Goal: Communication & Community: Participate in discussion

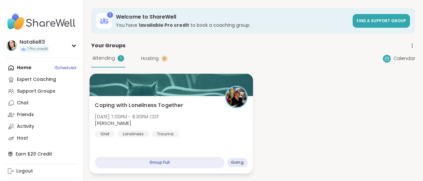
click at [132, 80] on div at bounding box center [171, 85] width 163 height 22
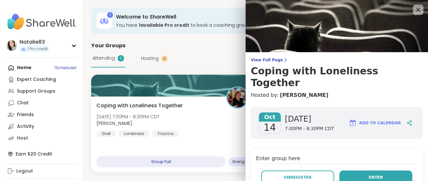
click at [370, 174] on span "Enter" at bounding box center [376, 177] width 14 height 6
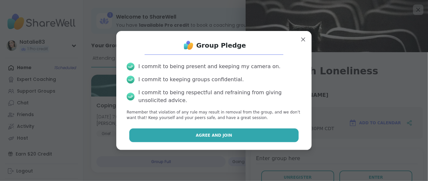
click at [209, 130] on button "Agree and Join" at bounding box center [214, 135] width 170 height 14
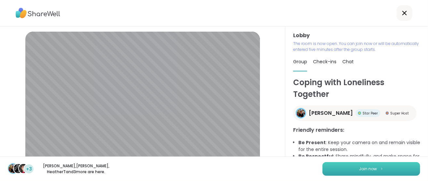
click at [381, 172] on button "Join now" at bounding box center [372, 169] width 98 height 14
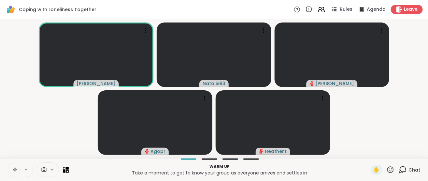
click at [399, 168] on icon at bounding box center [403, 170] width 8 height 8
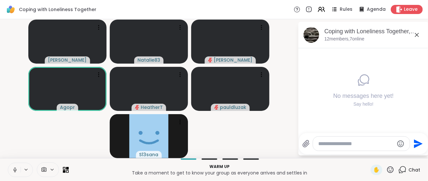
click at [13, 167] on icon at bounding box center [15, 170] width 6 height 6
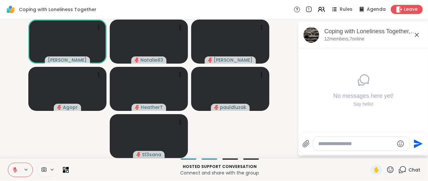
click at [416, 36] on icon at bounding box center [417, 35] width 8 height 8
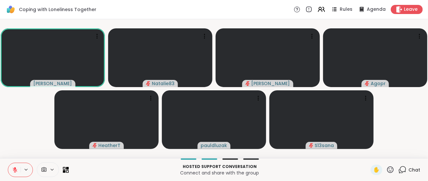
click at [14, 170] on icon at bounding box center [15, 170] width 5 height 5
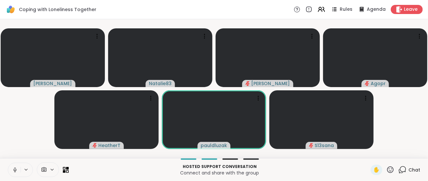
click at [16, 167] on icon at bounding box center [15, 170] width 6 height 6
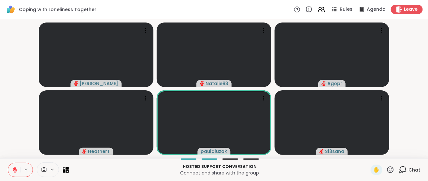
click at [16, 170] on icon at bounding box center [15, 170] width 6 height 6
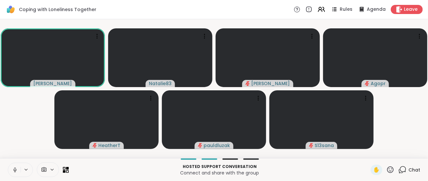
click at [387, 170] on icon at bounding box center [391, 170] width 8 height 8
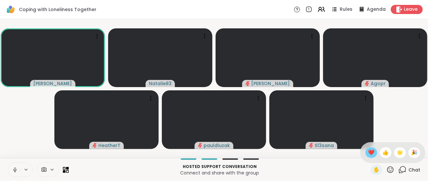
click at [368, 149] on span "❤️" at bounding box center [371, 153] width 7 height 8
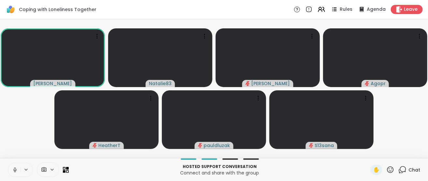
click at [13, 170] on icon at bounding box center [15, 170] width 6 height 6
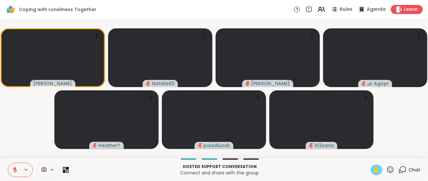
click at [374, 167] on span "✋" at bounding box center [377, 170] width 7 height 8
click at [15, 171] on icon at bounding box center [15, 170] width 5 height 5
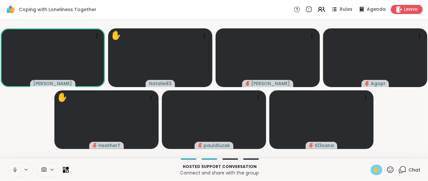
click at [374, 167] on span "✋" at bounding box center [377, 170] width 7 height 8
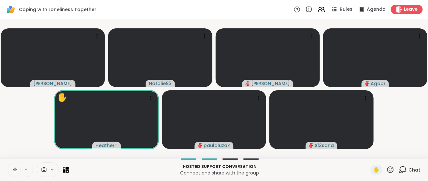
click at [15, 168] on icon at bounding box center [15, 170] width 6 height 6
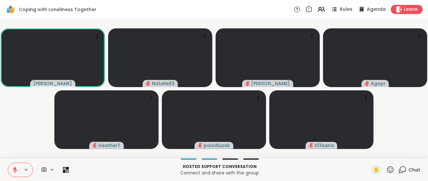
click at [14, 170] on icon at bounding box center [15, 170] width 5 height 5
click at [15, 168] on icon at bounding box center [15, 170] width 6 height 6
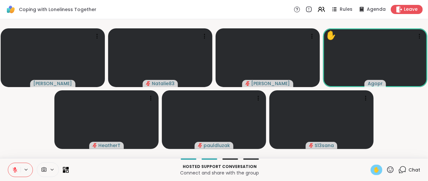
click at [374, 170] on span "✋" at bounding box center [377, 170] width 7 height 8
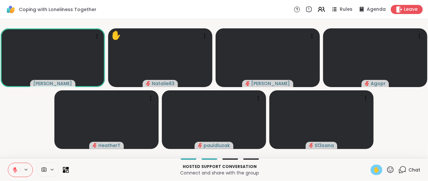
click at [19, 167] on button at bounding box center [14, 170] width 12 height 14
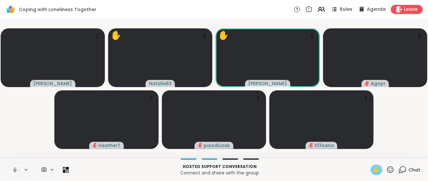
click at [374, 170] on span "✋" at bounding box center [377, 170] width 7 height 8
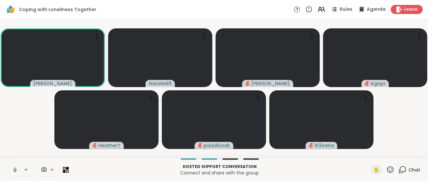
click at [14, 169] on icon at bounding box center [15, 170] width 6 height 6
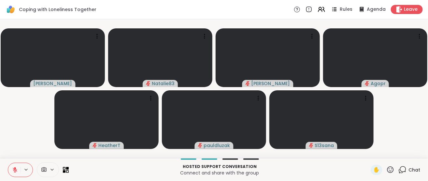
click at [388, 170] on icon at bounding box center [391, 169] width 7 height 7
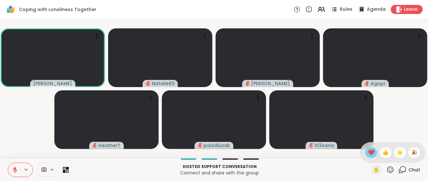
click at [368, 154] on span "❤️" at bounding box center [371, 153] width 7 height 8
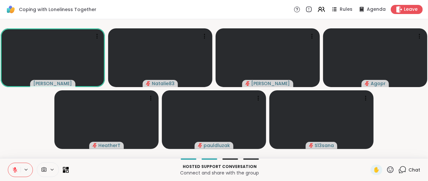
click at [399, 171] on icon at bounding box center [403, 170] width 8 height 8
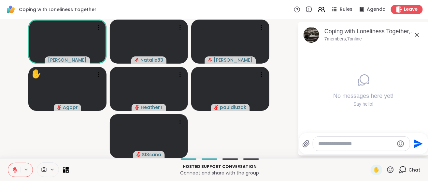
click at [416, 36] on icon at bounding box center [417, 35] width 8 height 8
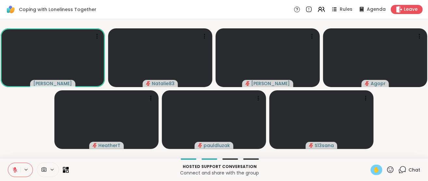
click at [374, 168] on span "✋" at bounding box center [377, 170] width 7 height 8
click at [15, 168] on icon at bounding box center [15, 168] width 2 height 3
click at [374, 170] on span "✋" at bounding box center [377, 170] width 7 height 8
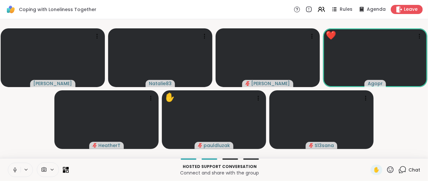
click at [15, 169] on icon at bounding box center [15, 170] width 6 height 6
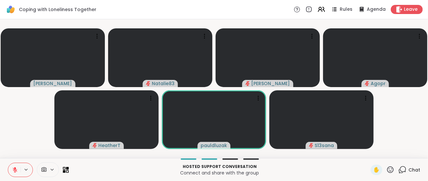
click at [388, 169] on icon at bounding box center [391, 169] width 7 height 7
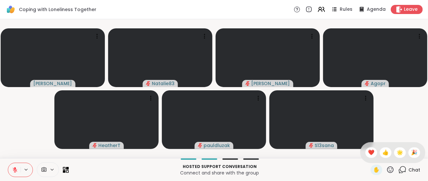
drag, startPoint x: 362, startPoint y: 153, endPoint x: 357, endPoint y: 179, distance: 26.2
click at [368, 153] on span "❤️" at bounding box center [371, 153] width 7 height 8
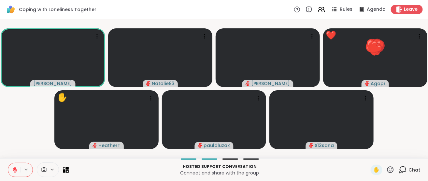
click at [374, 169] on span "✋" at bounding box center [377, 170] width 7 height 8
click at [374, 168] on span "✋" at bounding box center [377, 170] width 7 height 8
click at [374, 170] on span "✋" at bounding box center [377, 170] width 7 height 8
drag, startPoint x: 374, startPoint y: 168, endPoint x: 379, endPoint y: 168, distance: 4.9
click at [374, 169] on span "✋" at bounding box center [377, 170] width 7 height 8
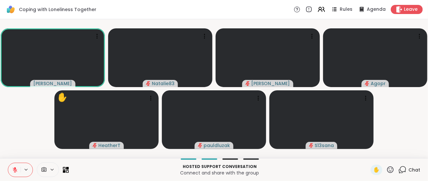
click at [387, 170] on icon at bounding box center [391, 170] width 8 height 8
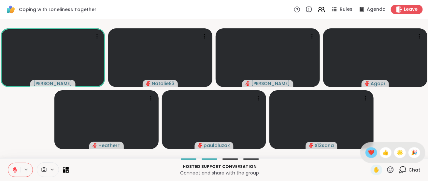
click at [368, 152] on span "❤️" at bounding box center [371, 153] width 7 height 8
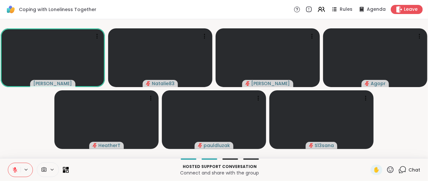
click at [401, 167] on icon at bounding box center [403, 169] width 6 height 6
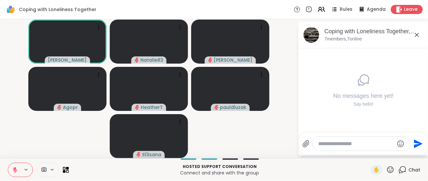
click at [416, 34] on icon at bounding box center [417, 35] width 8 height 8
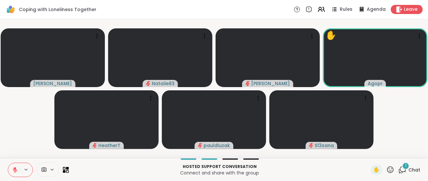
click at [403, 167] on div "1" at bounding box center [406, 165] width 7 height 7
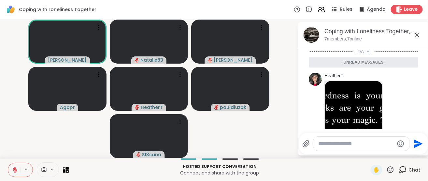
click at [417, 35] on icon at bounding box center [417, 35] width 4 height 4
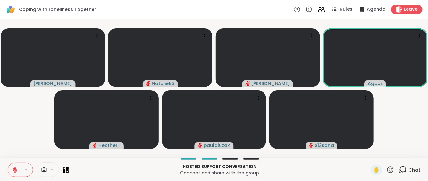
click at [399, 169] on icon at bounding box center [403, 170] width 8 height 8
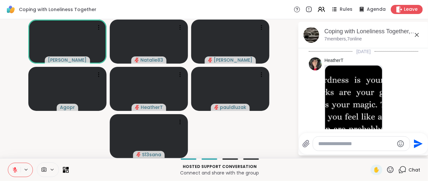
scroll to position [76, 0]
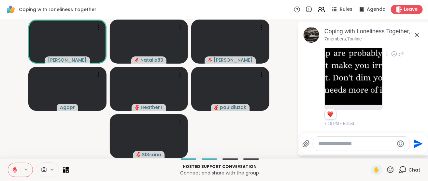
click at [392, 52] on icon at bounding box center [395, 54] width 6 height 7
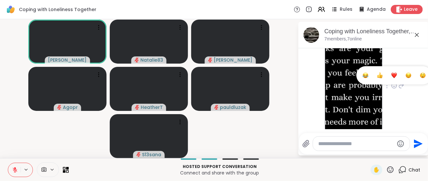
scroll to position [43, 0]
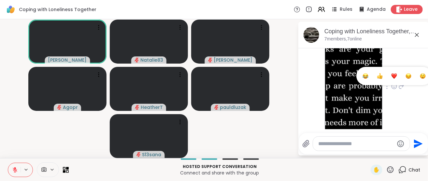
click at [392, 74] on div "Select Reaction: Heart" at bounding box center [395, 76] width 6 height 6
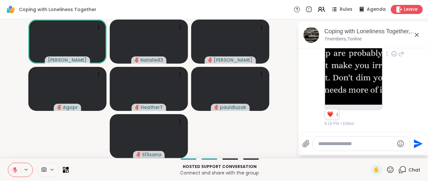
click at [418, 33] on icon at bounding box center [417, 35] width 8 height 8
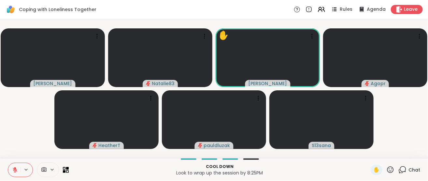
click at [387, 169] on icon at bounding box center [391, 170] width 8 height 8
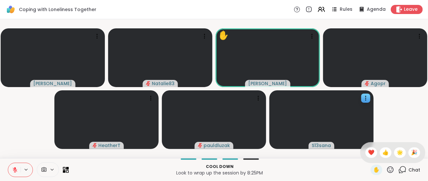
drag, startPoint x: 365, startPoint y: 151, endPoint x: 362, endPoint y: 146, distance: 5.7
click at [362, 146] on div "✋ ❤️ 👍 🌟 🎉" at bounding box center [393, 152] width 65 height 21
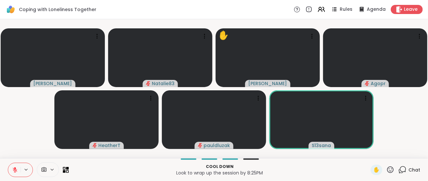
click at [388, 168] on icon at bounding box center [391, 169] width 7 height 7
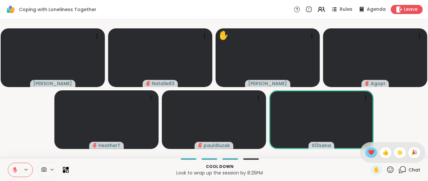
click at [368, 150] on span "❤️" at bounding box center [371, 153] width 7 height 8
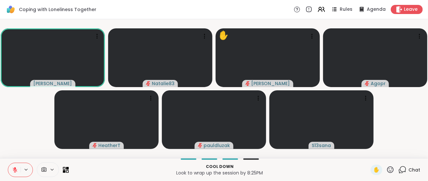
click at [399, 170] on icon at bounding box center [403, 170] width 8 height 8
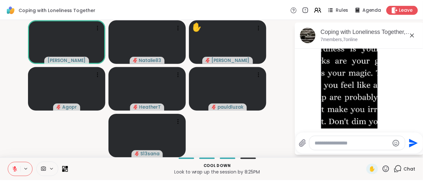
scroll to position [0, 0]
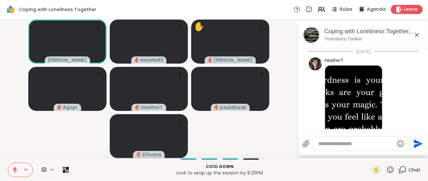
click at [419, 33] on icon at bounding box center [417, 35] width 8 height 8
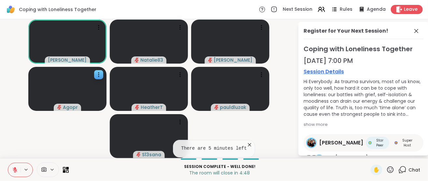
click at [413, 29] on icon at bounding box center [417, 31] width 8 height 8
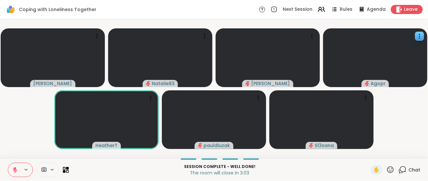
click at [387, 168] on icon at bounding box center [391, 170] width 8 height 8
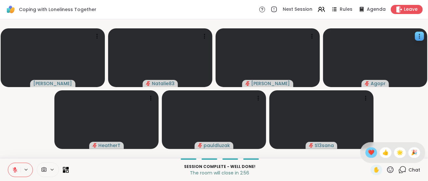
click at [368, 152] on span "❤️" at bounding box center [371, 153] width 7 height 8
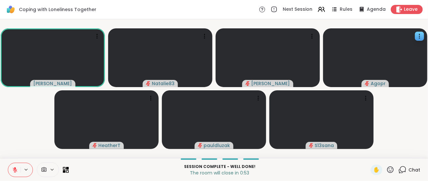
click at [15, 169] on icon at bounding box center [15, 170] width 6 height 6
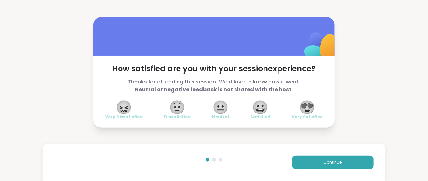
click at [307, 104] on span "😍" at bounding box center [308, 107] width 16 height 12
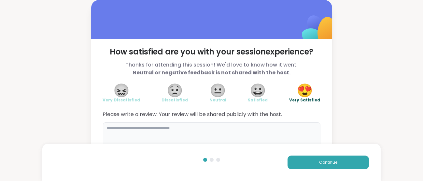
click at [147, 128] on textarea at bounding box center [212, 137] width 218 height 31
click at [192, 128] on textarea "**********" at bounding box center [212, 137] width 218 height 31
click at [155, 127] on textarea "**********" at bounding box center [212, 137] width 218 height 31
type textarea "**********"
drag, startPoint x: 234, startPoint y: 125, endPoint x: 236, endPoint y: 128, distance: 3.6
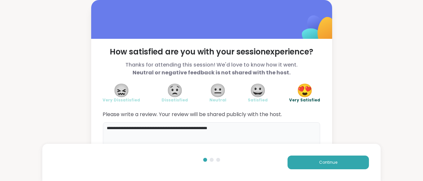
click at [234, 126] on textarea "**********" at bounding box center [212, 137] width 218 height 31
drag, startPoint x: 235, startPoint y: 127, endPoint x: 101, endPoint y: 121, distance: 134.5
click at [101, 121] on div "**********" at bounding box center [211, 100] width 241 height 123
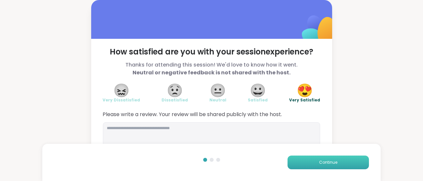
click at [322, 161] on span "Continue" at bounding box center [328, 162] width 18 height 6
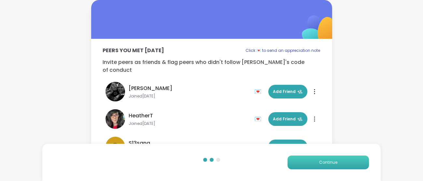
click at [338, 165] on button "Continue" at bounding box center [329, 163] width 82 height 14
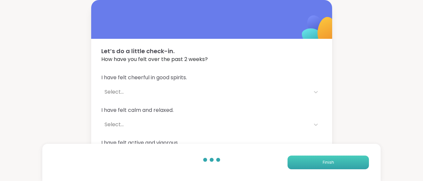
click at [338, 165] on button "Finish" at bounding box center [329, 163] width 82 height 14
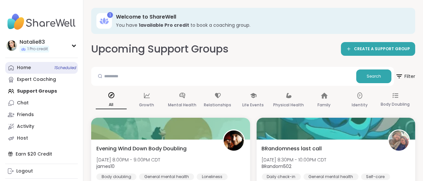
drag, startPoint x: 66, startPoint y: 68, endPoint x: 71, endPoint y: 71, distance: 5.7
click at [66, 68] on span "1 Scheduled" at bounding box center [65, 67] width 22 height 5
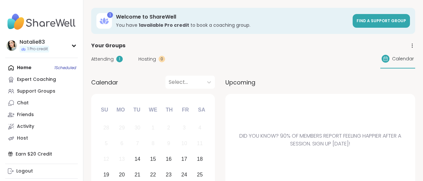
click at [120, 58] on div "1" at bounding box center [119, 59] width 7 height 7
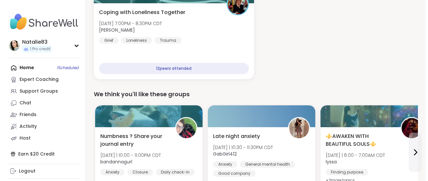
scroll to position [65, 0]
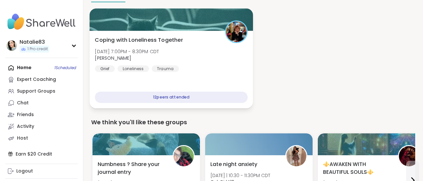
drag, startPoint x: 138, startPoint y: 42, endPoint x: 141, endPoint y: 44, distance: 3.9
click at [138, 41] on span "Coping with Loneliness Together" at bounding box center [139, 40] width 88 height 8
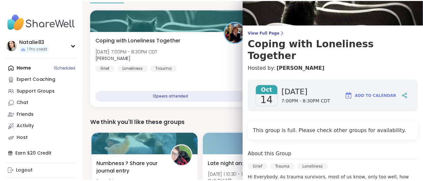
scroll to position [0, 0]
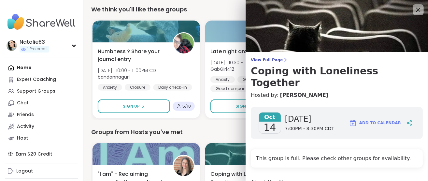
click at [414, 9] on icon at bounding box center [418, 10] width 8 height 8
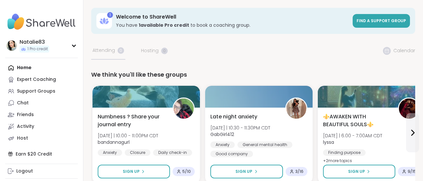
click at [26, 67] on div "Home Expert Coaching Support Groups Chat Friends Activity Host" at bounding box center [41, 103] width 73 height 82
click at [23, 101] on div "Chat" at bounding box center [23, 103] width 12 height 7
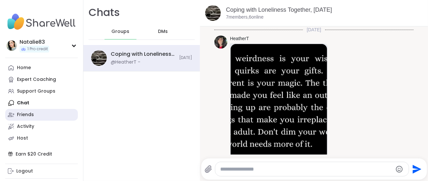
click at [22, 114] on div "Friends" at bounding box center [25, 114] width 17 height 7
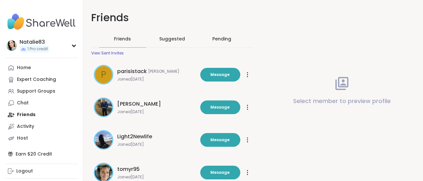
click at [223, 36] on div "Pending" at bounding box center [222, 39] width 19 height 7
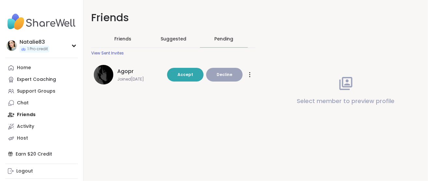
click at [109, 73] on img at bounding box center [104, 75] width 20 height 20
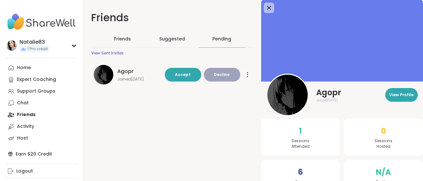
click at [102, 75] on img at bounding box center [104, 75] width 20 height 20
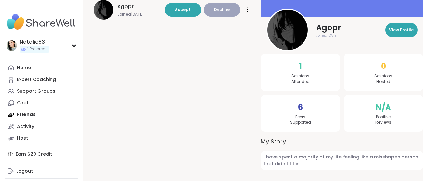
scroll to position [65, 0]
click at [407, 28] on span "View Profile" at bounding box center [402, 30] width 24 height 6
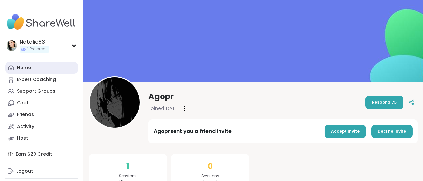
click at [20, 65] on div "Home" at bounding box center [24, 68] width 14 height 7
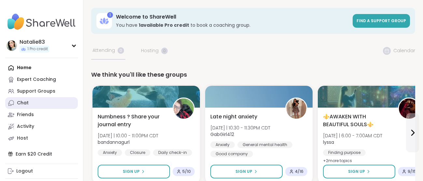
click at [24, 102] on div "Chat" at bounding box center [23, 103] width 12 height 7
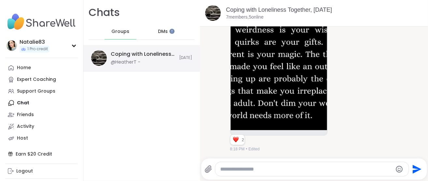
drag, startPoint x: 102, startPoint y: 59, endPoint x: 106, endPoint y: 64, distance: 6.3
click at [102, 60] on img at bounding box center [99, 58] width 16 height 16
click at [172, 33] on div at bounding box center [171, 30] width 5 height 5
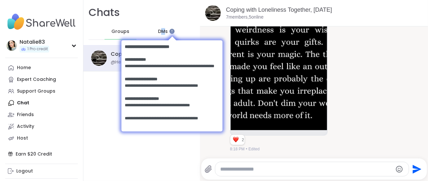
drag, startPoint x: 160, startPoint y: 28, endPoint x: 156, endPoint y: 27, distance: 4.3
click at [156, 27] on div "DMs" at bounding box center [163, 32] width 32 height 16
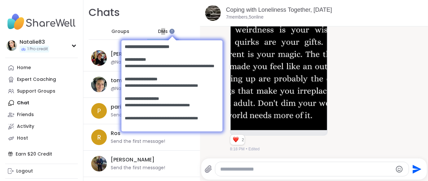
click at [158, 30] on body at bounding box center [172, 84] width 114 height 113
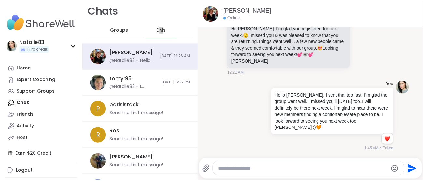
scroll to position [1, 0]
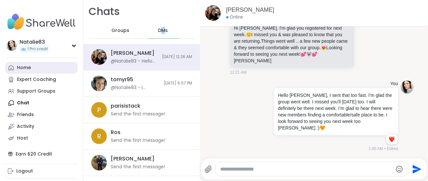
click at [28, 66] on div "Home" at bounding box center [24, 68] width 14 height 7
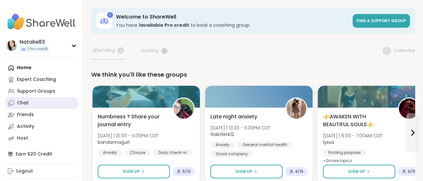
click at [15, 103] on link "Chat" at bounding box center [41, 103] width 73 height 12
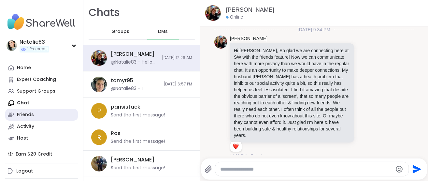
scroll to position [501, 0]
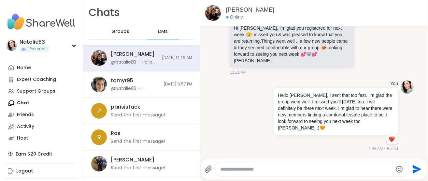
drag, startPoint x: 118, startPoint y: 31, endPoint x: 120, endPoint y: 35, distance: 5.0
click at [118, 32] on span "Groups" at bounding box center [120, 31] width 18 height 7
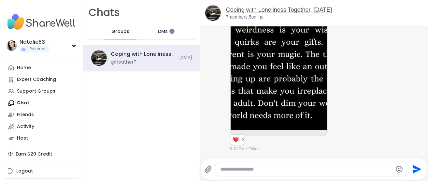
click at [230, 7] on link "Coping with Loneliness Together, Oct 14" at bounding box center [279, 10] width 106 height 7
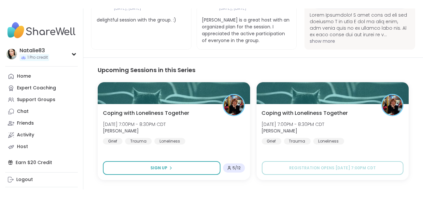
scroll to position [489, 0]
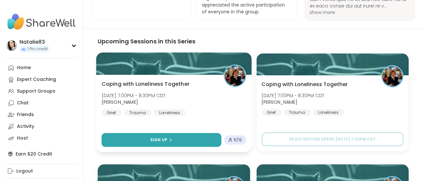
click at [155, 137] on span "Sign Up" at bounding box center [158, 140] width 17 height 6
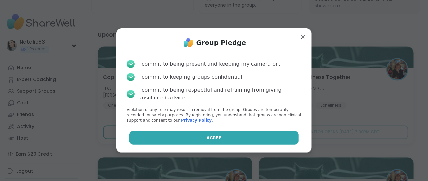
click at [186, 135] on button "Agree" at bounding box center [214, 138] width 170 height 14
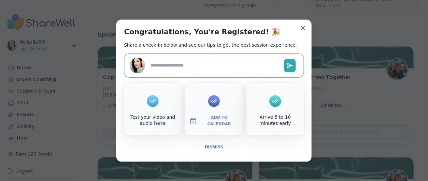
type textarea "*"
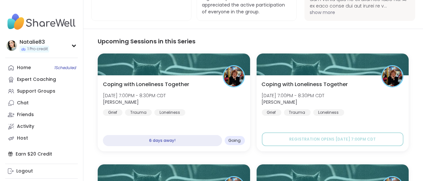
drag, startPoint x: 302, startPoint y: 27, endPoint x: 298, endPoint y: 33, distance: 6.6
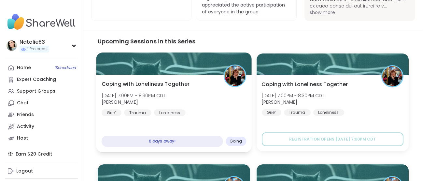
click at [139, 52] on div at bounding box center [174, 63] width 156 height 22
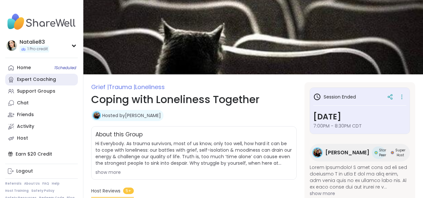
scroll to position [0, 0]
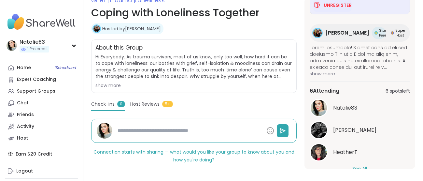
scroll to position [111, 0]
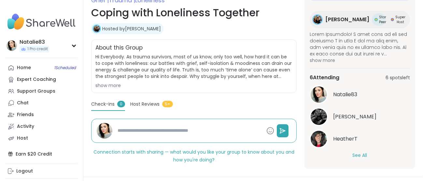
click at [365, 155] on button "See All" at bounding box center [360, 155] width 15 height 7
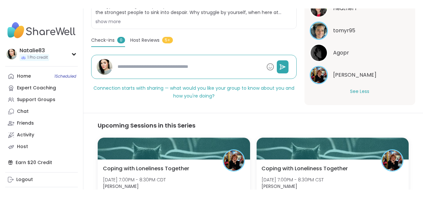
scroll to position [130, 0]
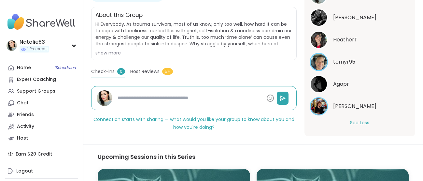
click at [326, 82] on img at bounding box center [319, 84] width 16 height 16
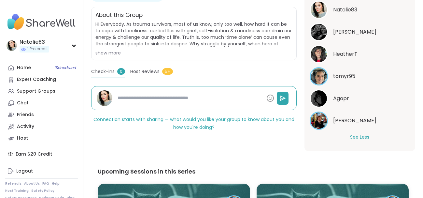
scroll to position [161, 0]
type textarea "*"
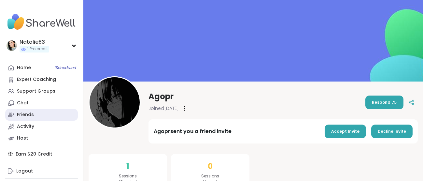
click at [28, 116] on div "Friends" at bounding box center [25, 114] width 17 height 7
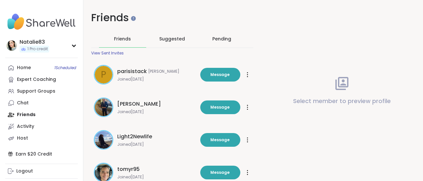
click at [219, 38] on div "Pending" at bounding box center [222, 39] width 19 height 7
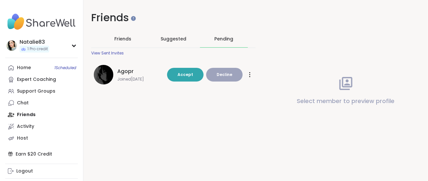
click at [179, 69] on button "Accept" at bounding box center [185, 75] width 37 height 14
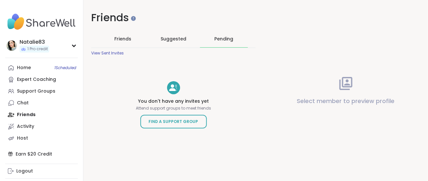
click at [20, 70] on div "Home 1 Scheduled" at bounding box center [24, 68] width 14 height 7
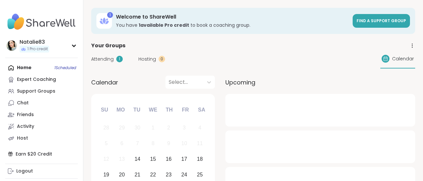
click at [107, 57] on span "Attending" at bounding box center [102, 59] width 22 height 7
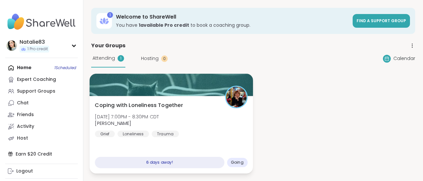
drag, startPoint x: 123, startPoint y: 106, endPoint x: 121, endPoint y: 110, distance: 4.8
click at [123, 107] on span "Coping with Loneliness Together" at bounding box center [139, 105] width 88 height 8
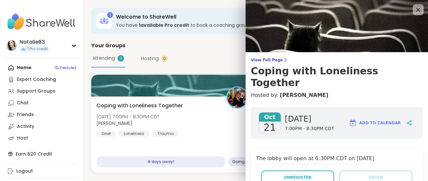
click at [414, 6] on icon at bounding box center [418, 10] width 8 height 8
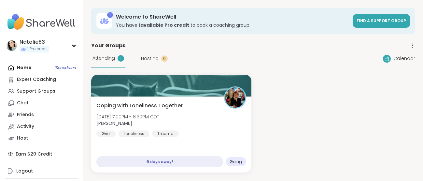
click at [116, 58] on div "Attending 1" at bounding box center [108, 59] width 34 height 18
click at [20, 68] on div "Home 1 Scheduled Expert Coaching Support Groups Chat Friends Activity Host" at bounding box center [41, 103] width 73 height 82
click at [22, 101] on div "Chat" at bounding box center [23, 103] width 12 height 7
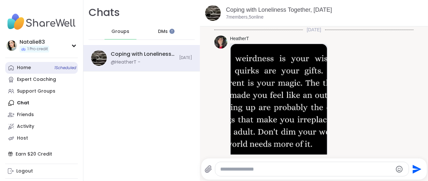
click at [16, 69] on link "Home 1 Scheduled" at bounding box center [41, 68] width 73 height 12
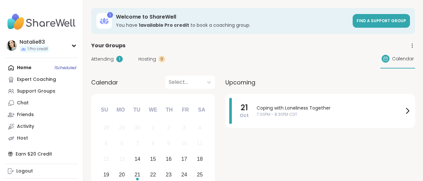
click at [113, 59] on span "Attending" at bounding box center [102, 59] width 22 height 7
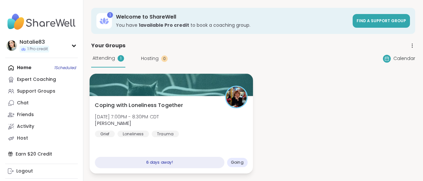
click at [122, 108] on span "Coping with Loneliness Together" at bounding box center [139, 105] width 88 height 8
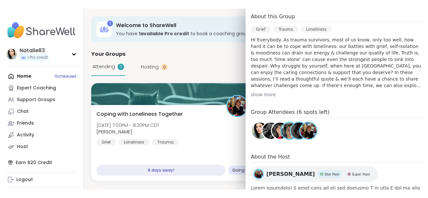
scroll to position [227, 0]
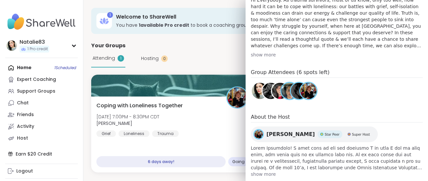
click at [263, 83] on img at bounding box center [271, 91] width 16 height 16
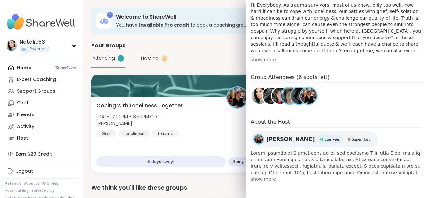
scroll to position [210, 0]
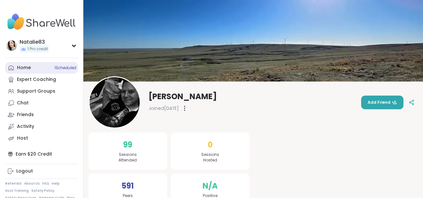
click at [14, 68] on icon at bounding box center [11, 68] width 7 height 7
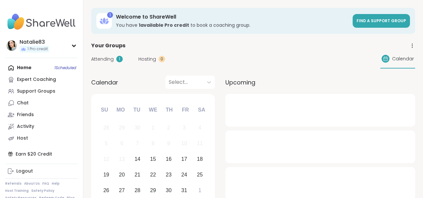
click at [110, 60] on span "Attending" at bounding box center [102, 59] width 22 height 7
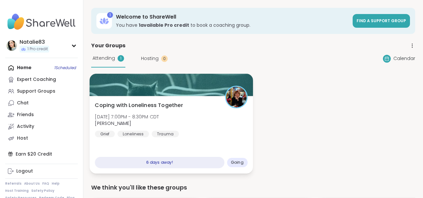
click at [147, 104] on span "Coping with Loneliness Together" at bounding box center [139, 105] width 88 height 8
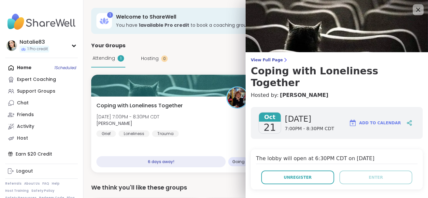
click at [417, 9] on icon at bounding box center [419, 10] width 4 height 4
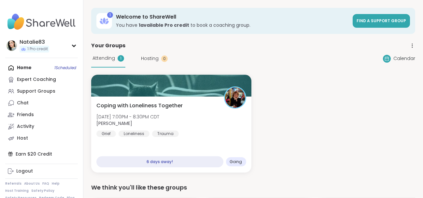
click at [19, 64] on div "Home 1 Scheduled Expert Coaching Support Groups Chat Friends Activity Host" at bounding box center [41, 103] width 73 height 82
click at [13, 67] on div "Home 1 Scheduled Expert Coaching Support Groups Chat Friends Activity Host" at bounding box center [41, 103] width 73 height 82
